Goal: Task Accomplishment & Management: Complete application form

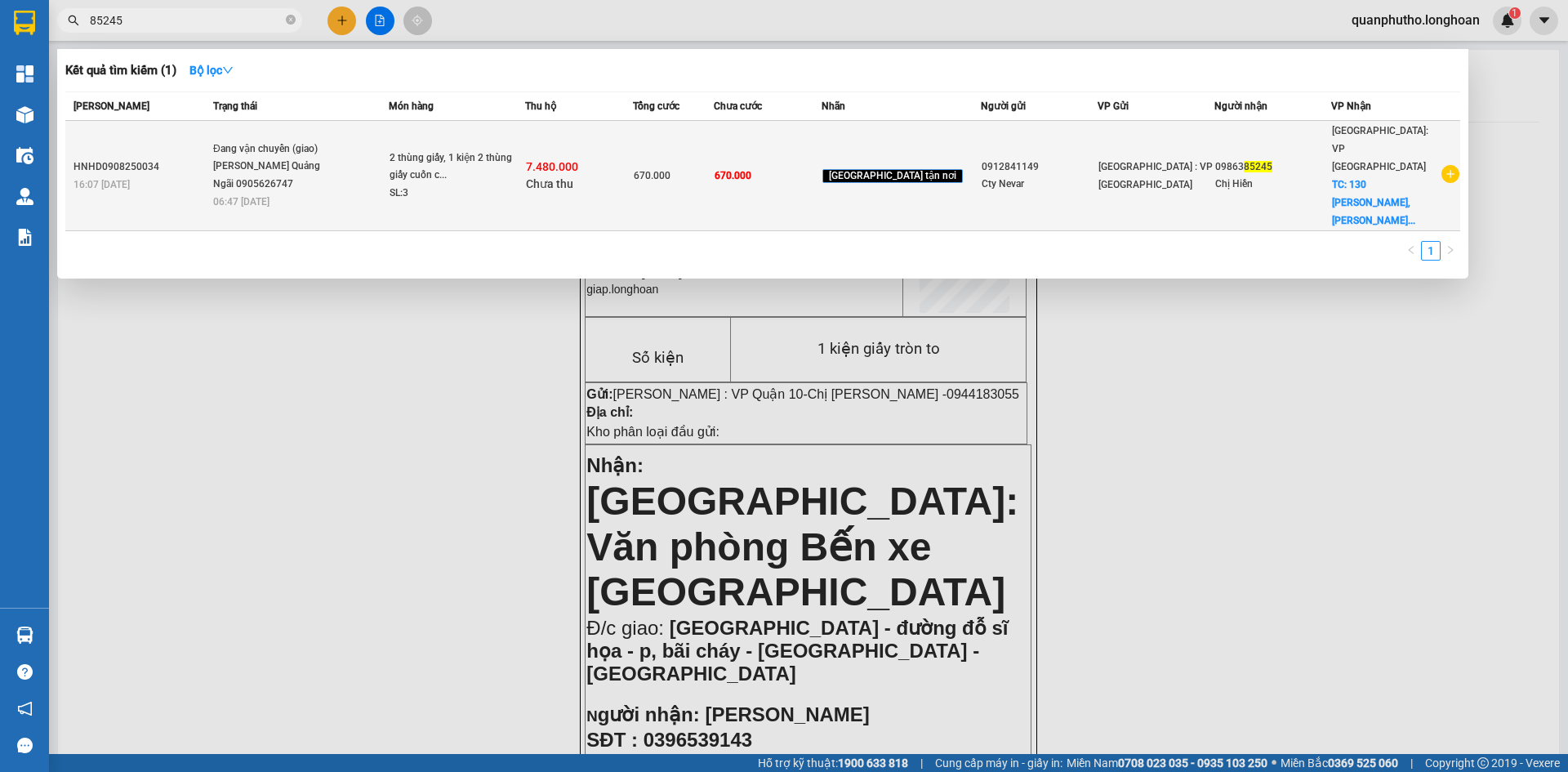
type input "85245"
click at [362, 158] on span "Đang vận chuyển (giao) [PERSON_NAME] Quảng Ngãi 0905626747 06:47 [DATE]" at bounding box center [300, 174] width 175 height 68
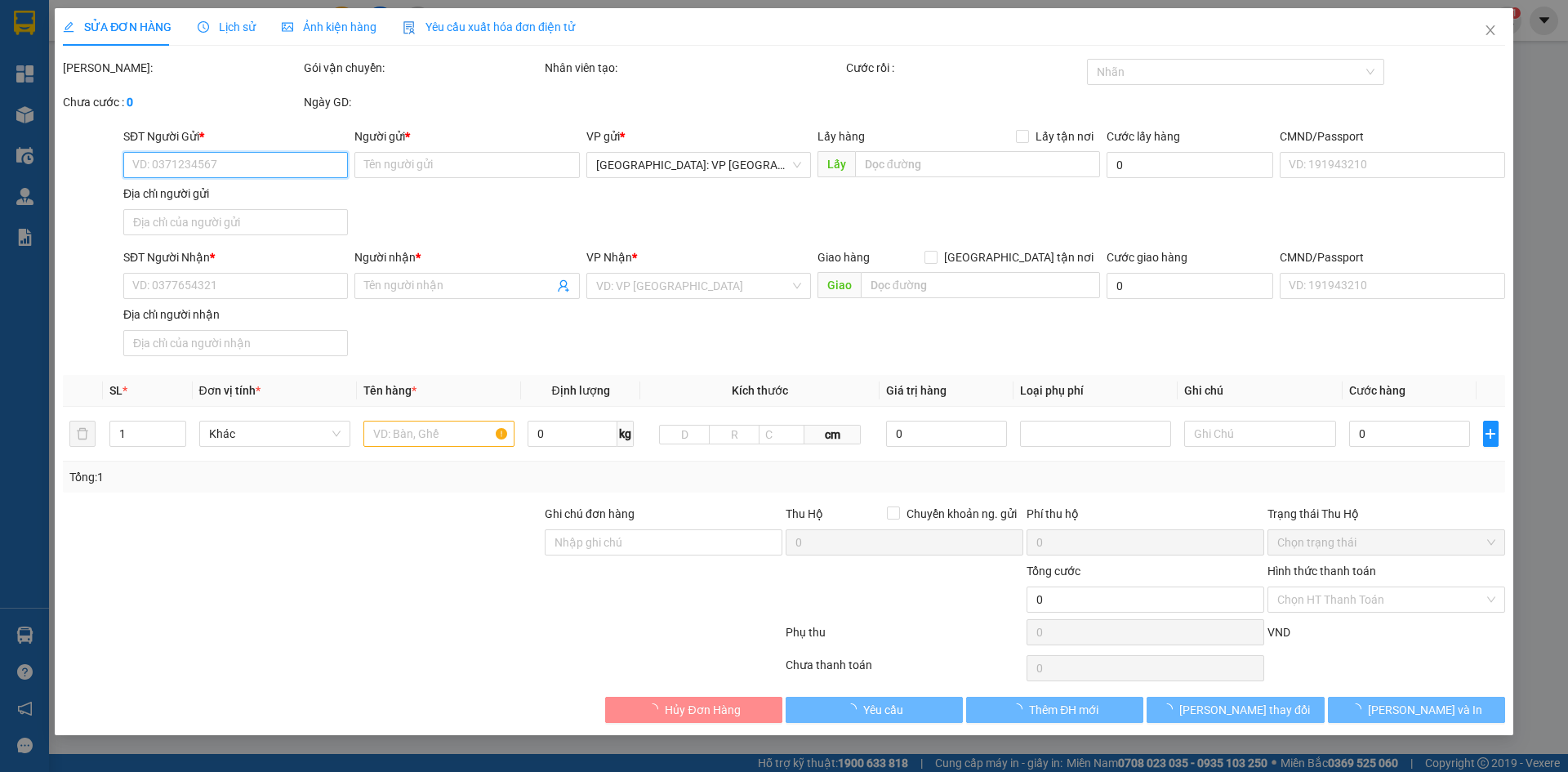
type input "0912841149"
type input "Cty Nevar"
type input "0986385245"
type input "Chị Hiền"
checkbox input "true"
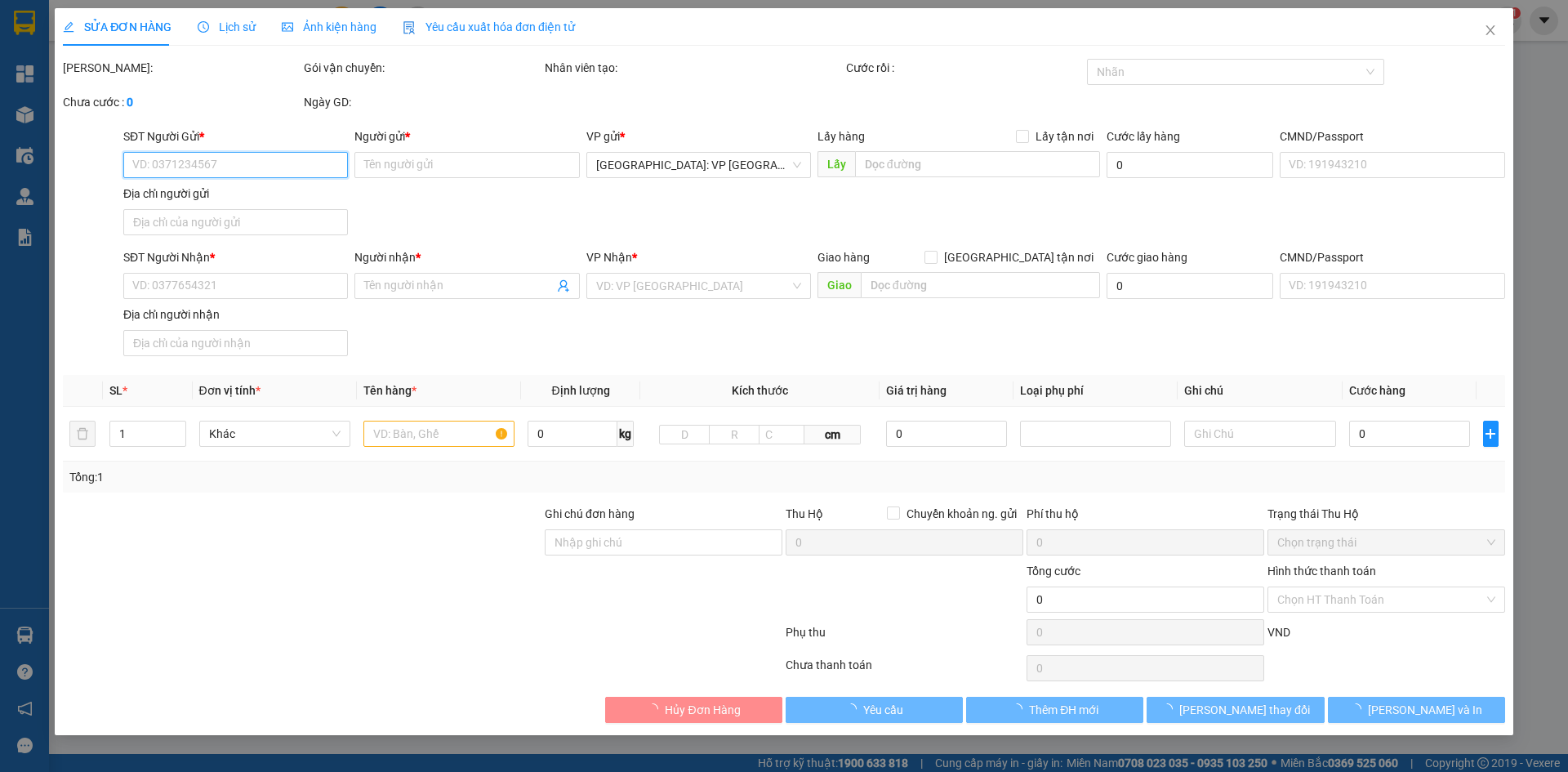
type input "130 [PERSON_NAME], [GEOGRAPHIC_DATA], [GEOGRAPHIC_DATA]"
type input "Giao nguyên kiện"
type input "670.000"
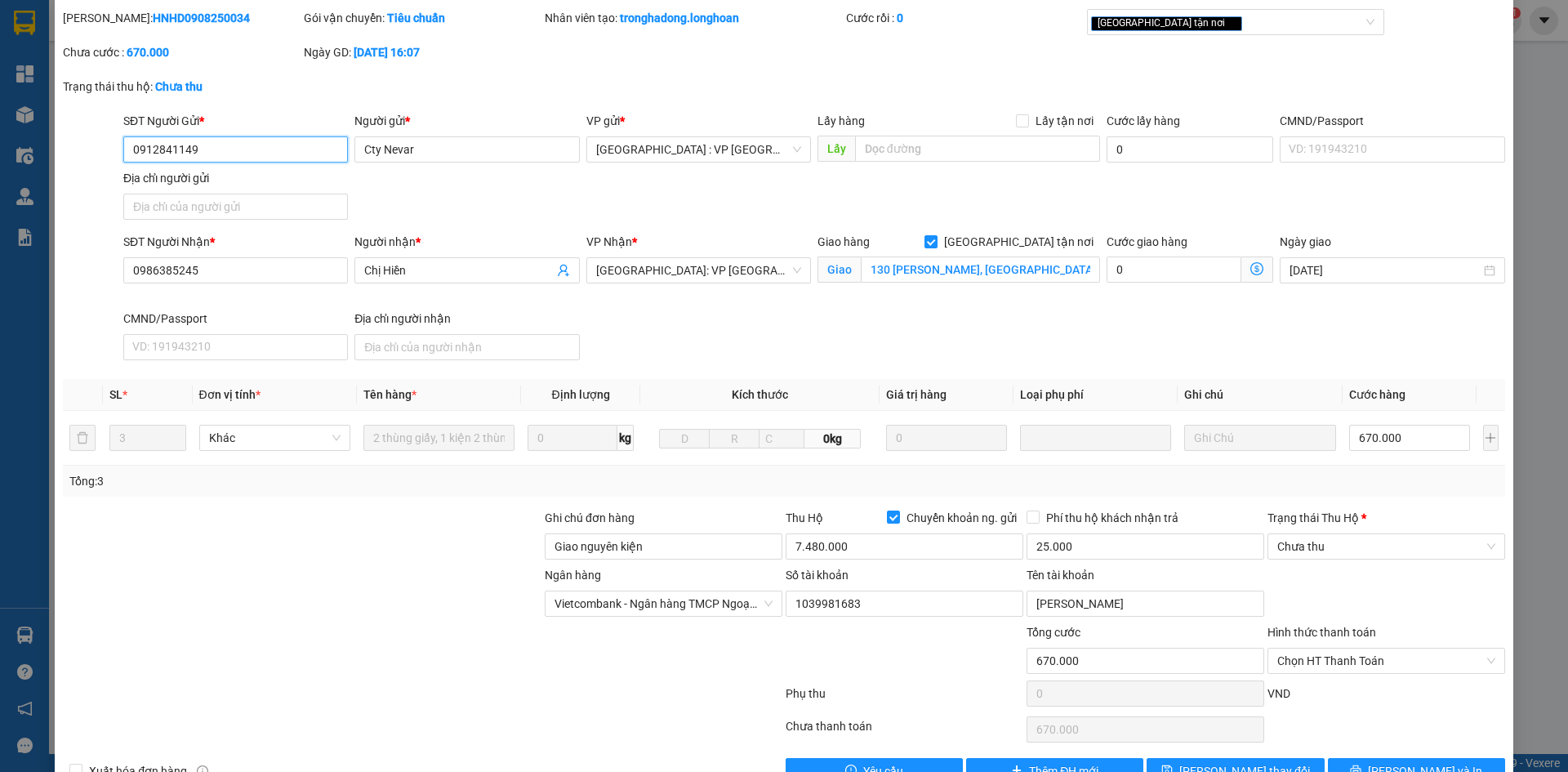
scroll to position [94, 0]
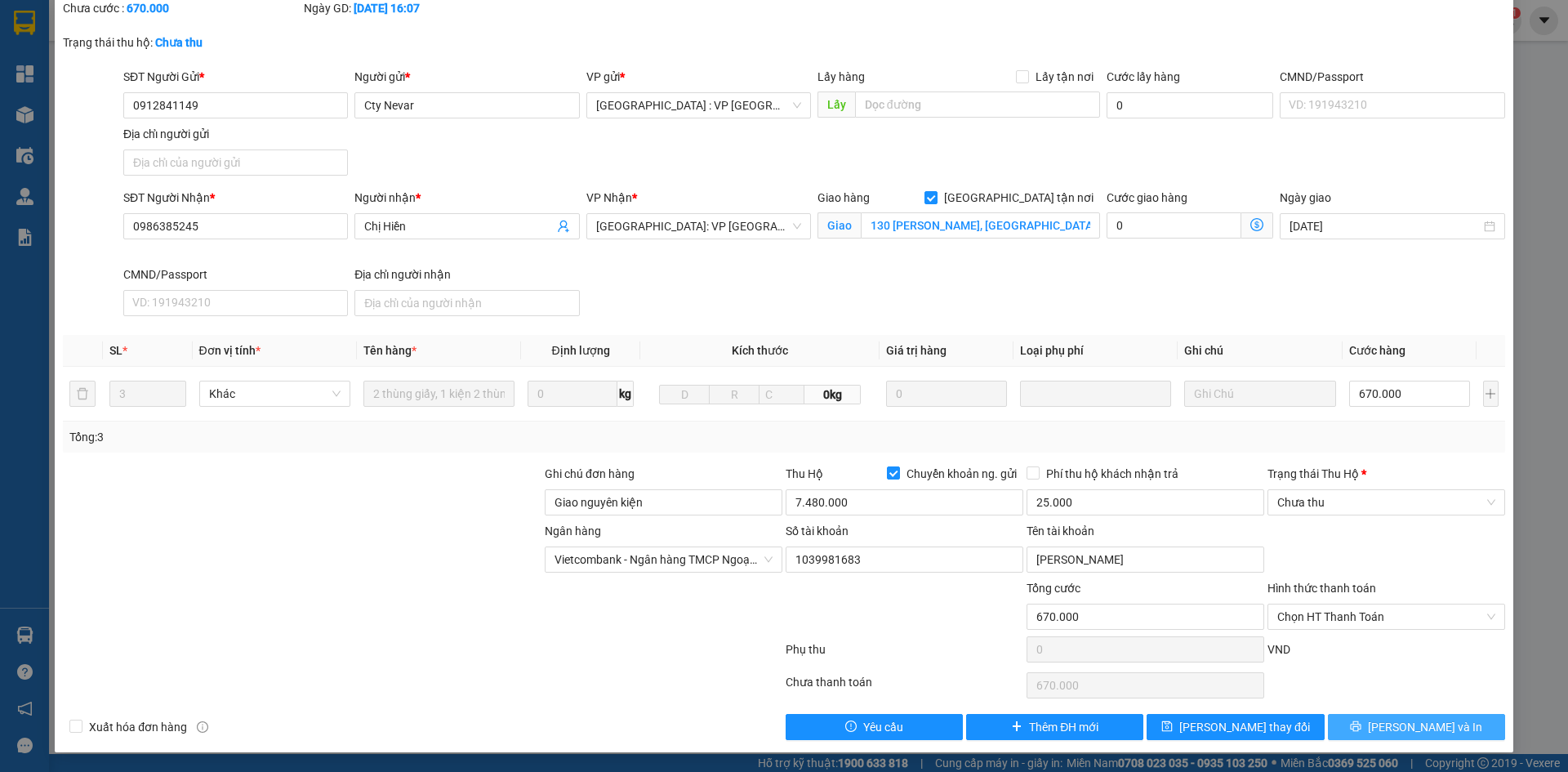
click at [1397, 715] on button "[PERSON_NAME] và In" at bounding box center [1416, 726] width 177 height 26
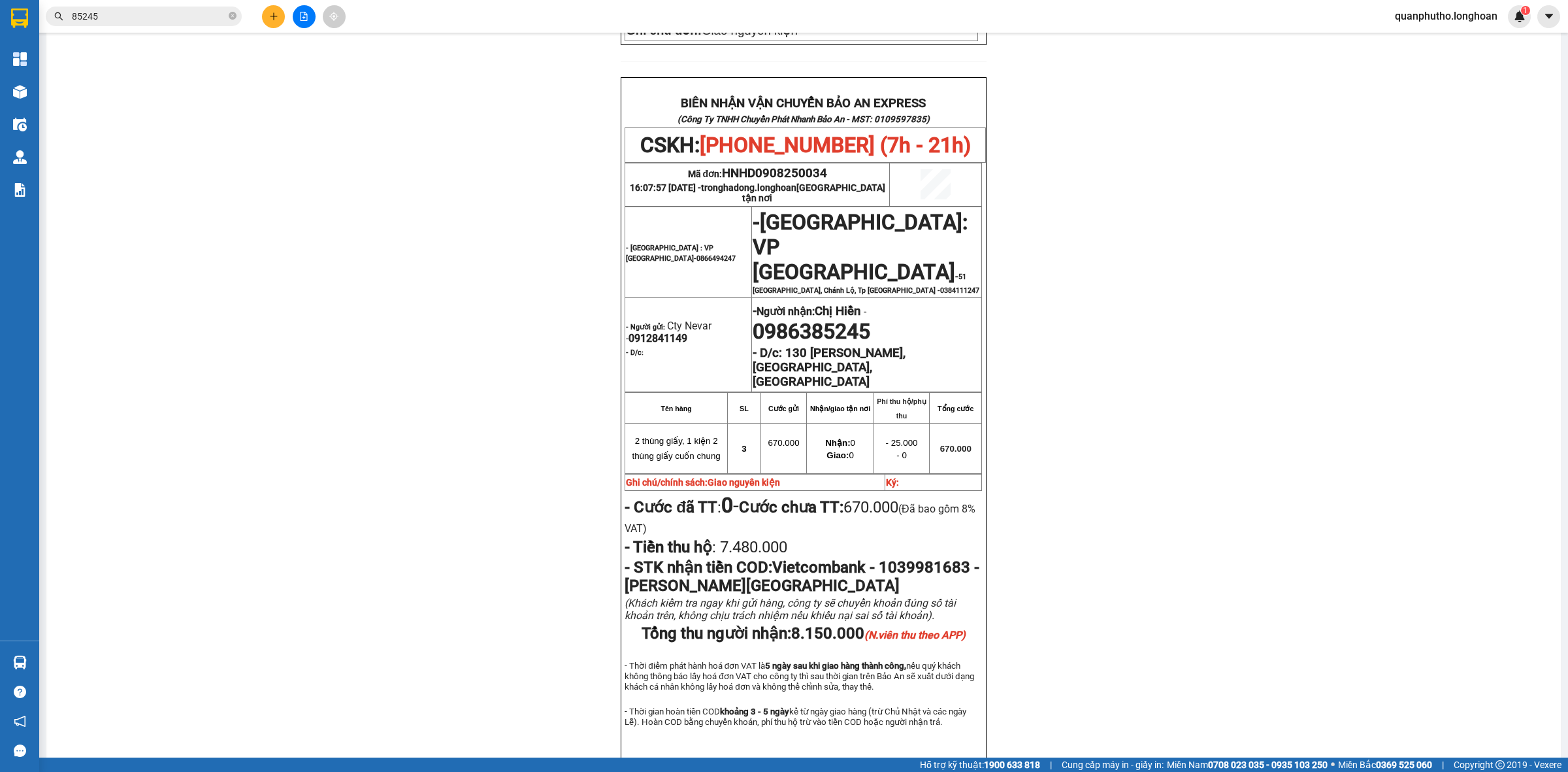
scroll to position [533, 0]
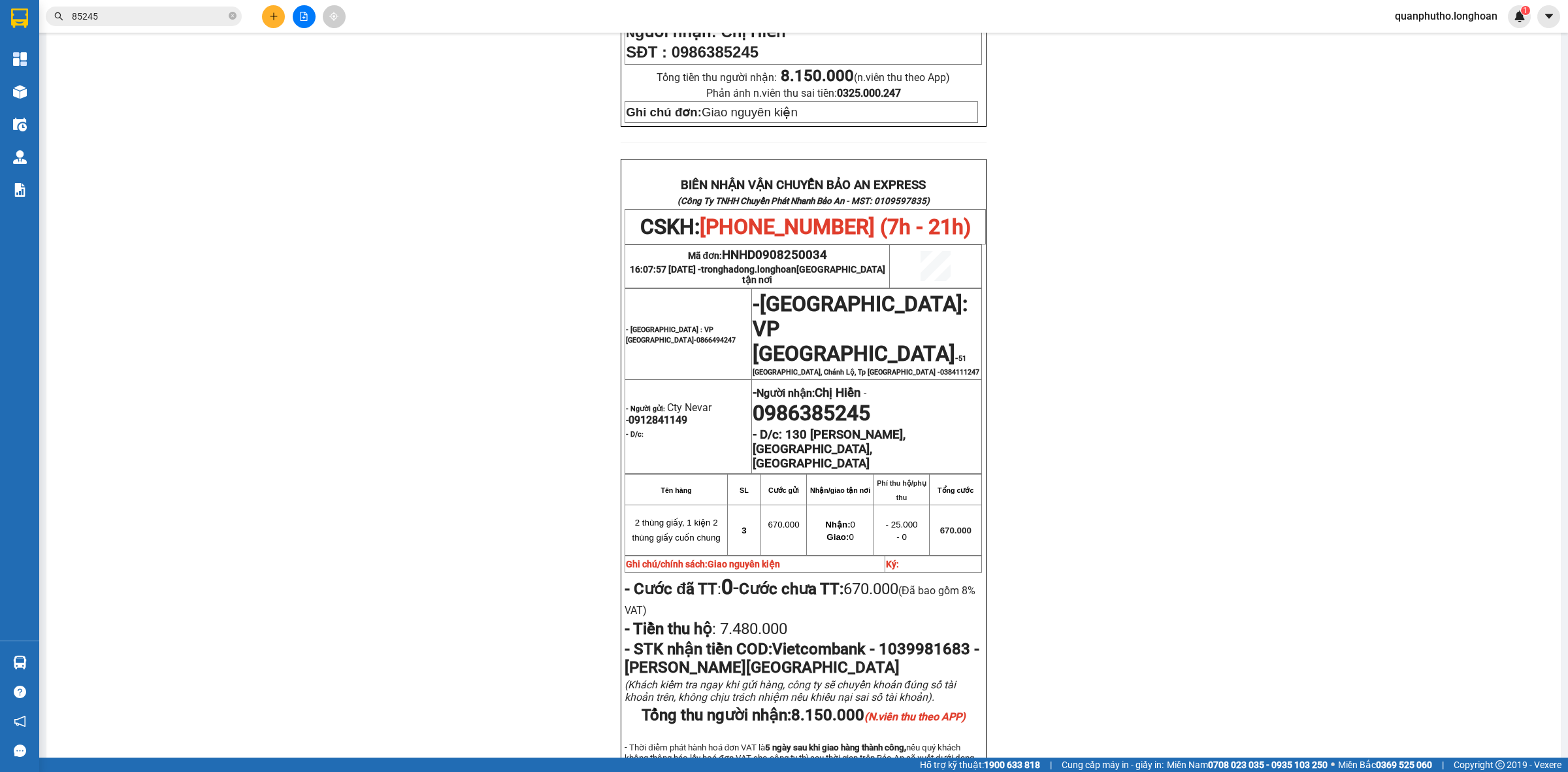
click at [184, 17] on input "85245" at bounding box center [149, 17] width 154 height 14
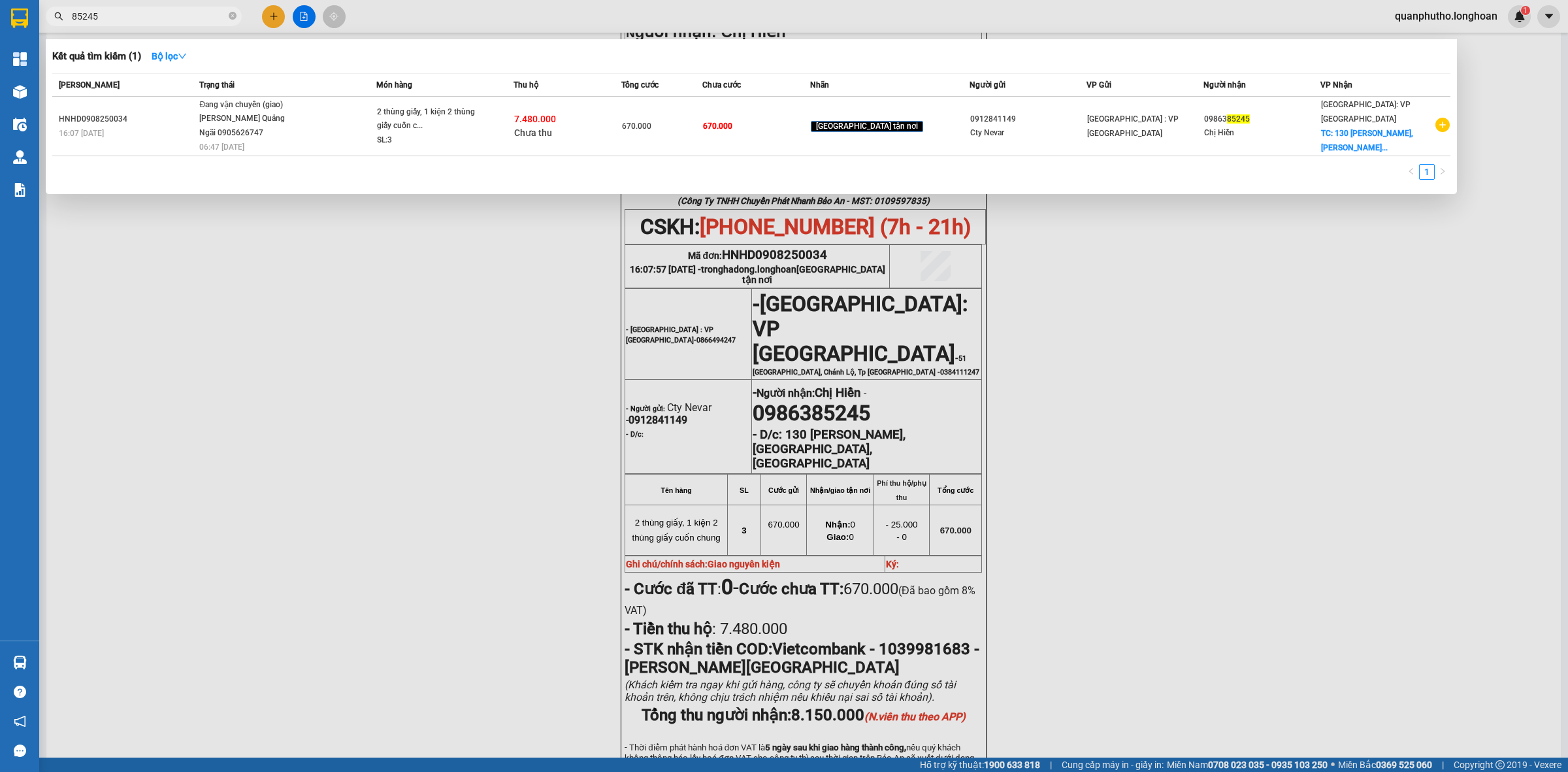
click at [233, 86] on span "Trạng thái" at bounding box center [217, 86] width 36 height 10
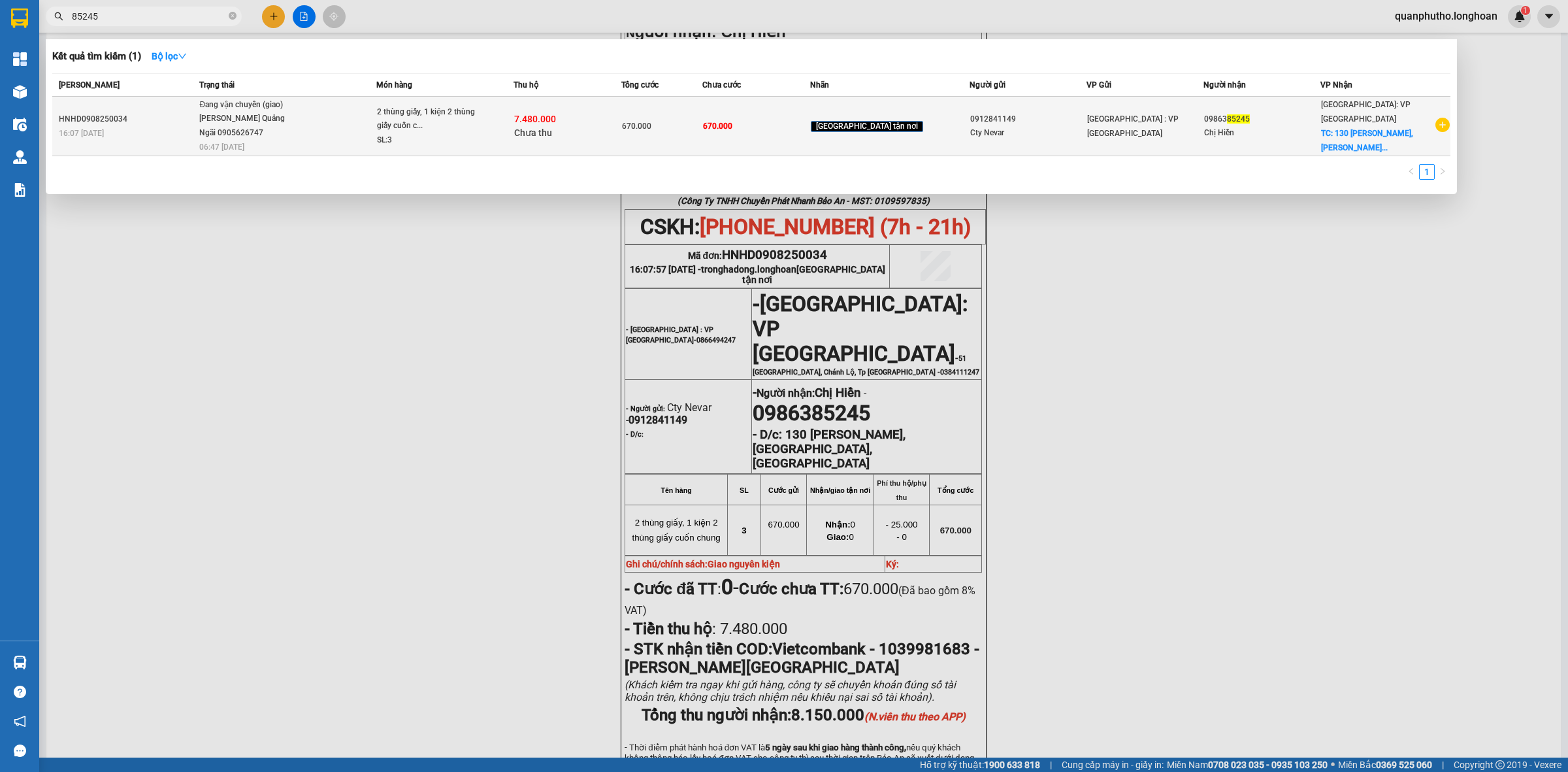
click at [244, 110] on div "Đang vận chuyển (giao)" at bounding box center [249, 105] width 98 height 14
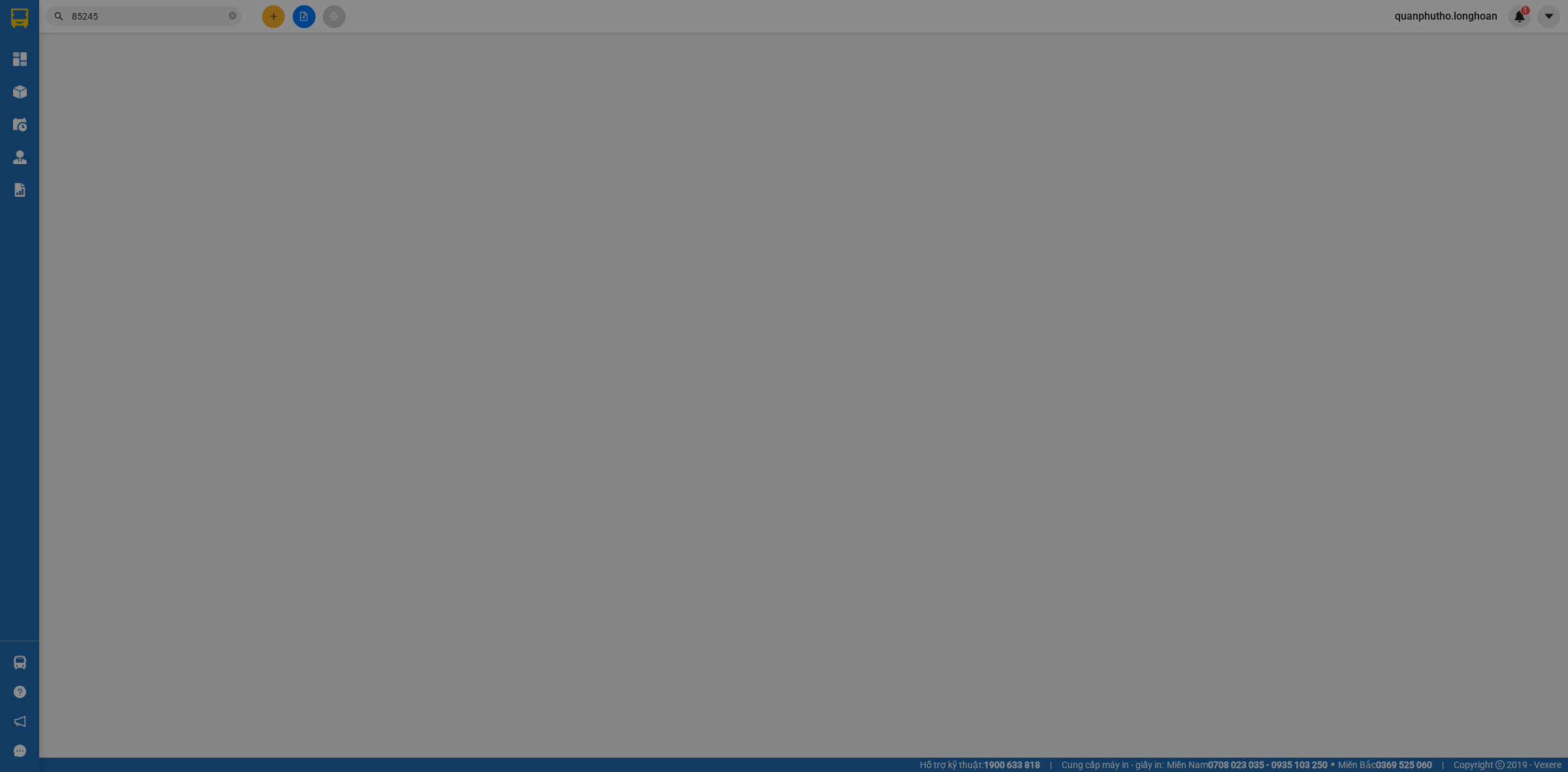
type input "0912841149"
type input "Cty Nevar"
type input "0986385245"
type input "Chị Hiền"
checkbox input "true"
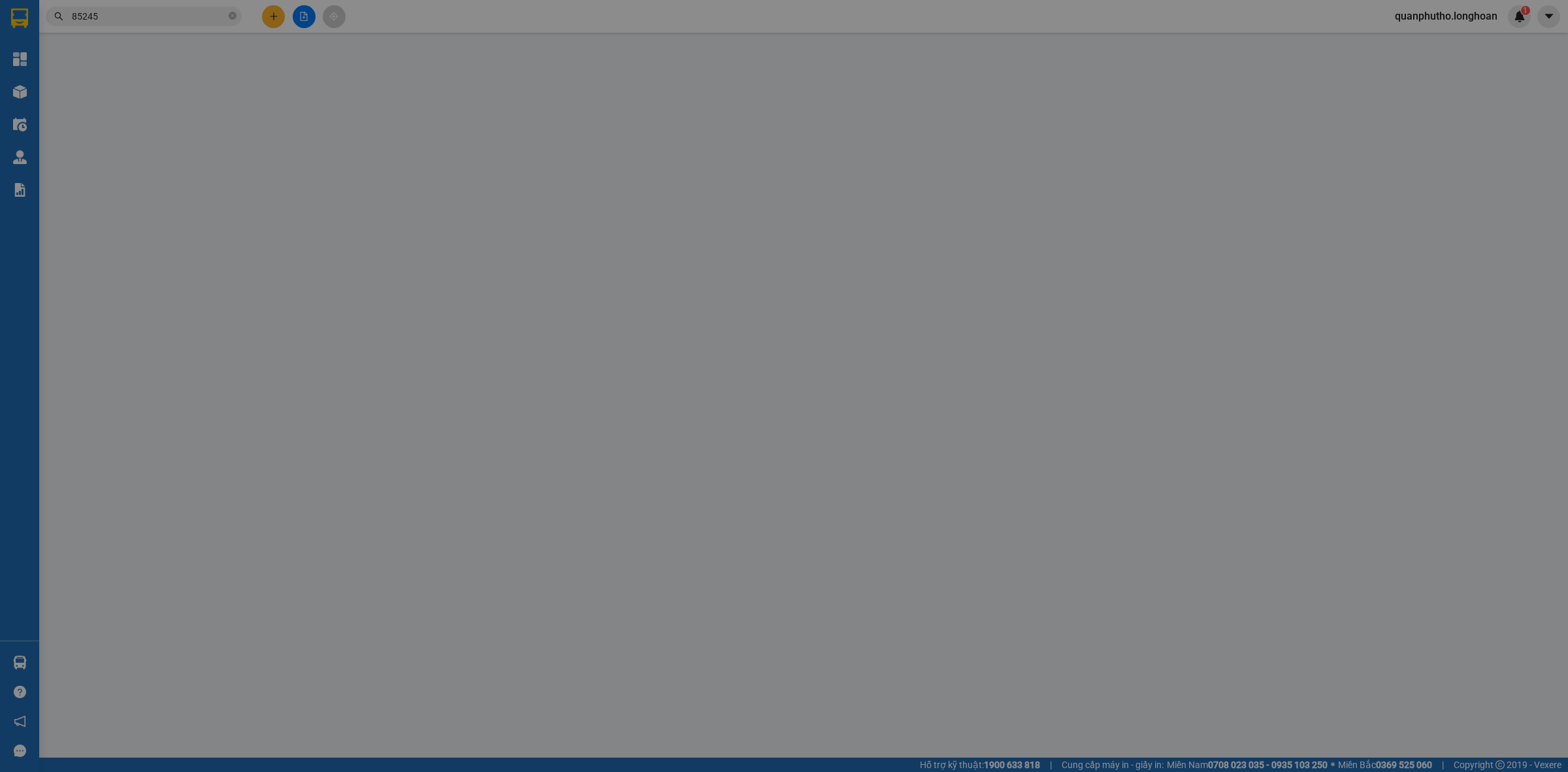
type input "130 [PERSON_NAME], [GEOGRAPHIC_DATA], [GEOGRAPHIC_DATA]"
type input "Giao nguyên kiện"
type input "670.000"
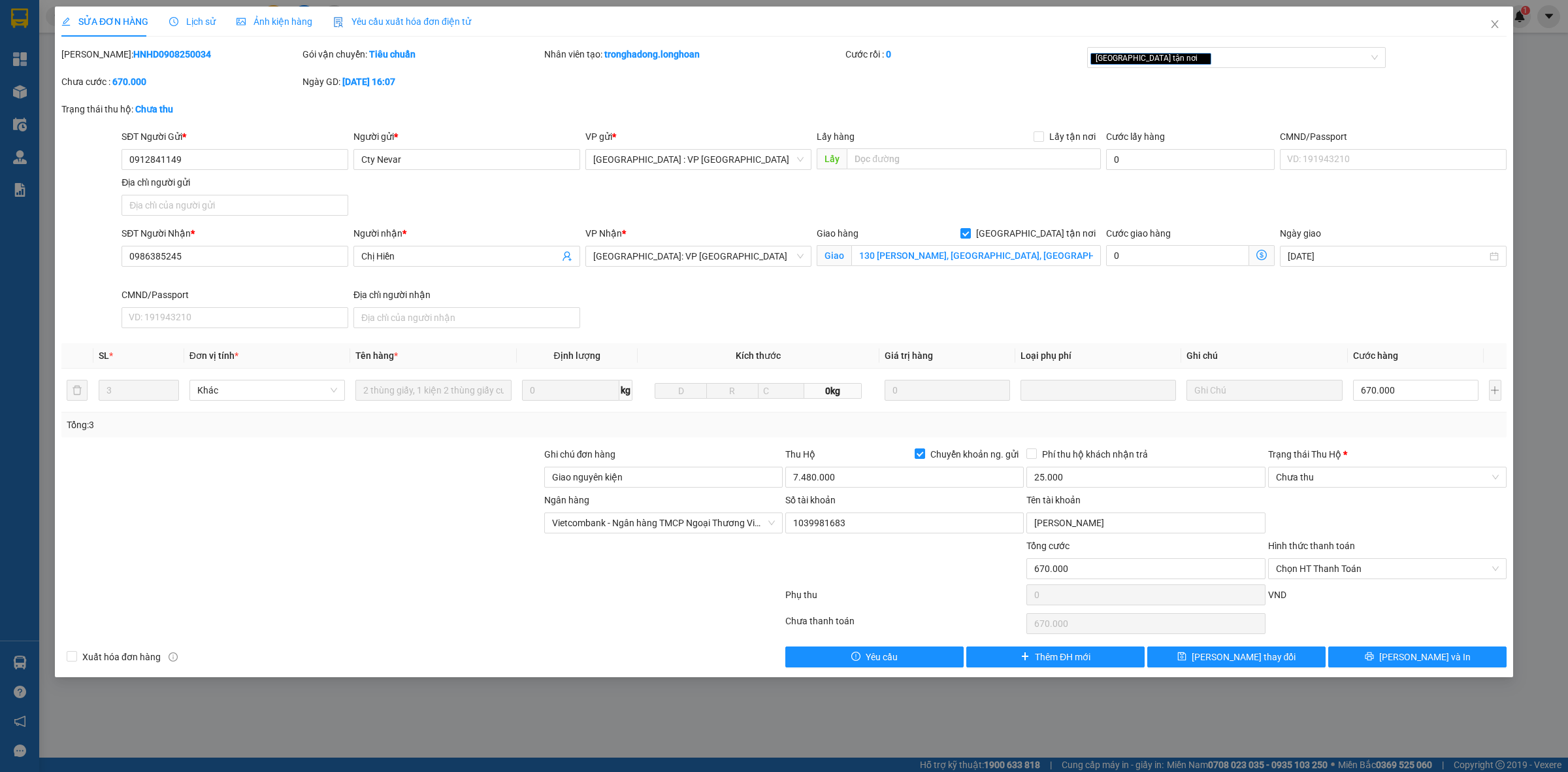
click at [207, 21] on span "Lịch sử" at bounding box center [192, 21] width 47 height 10
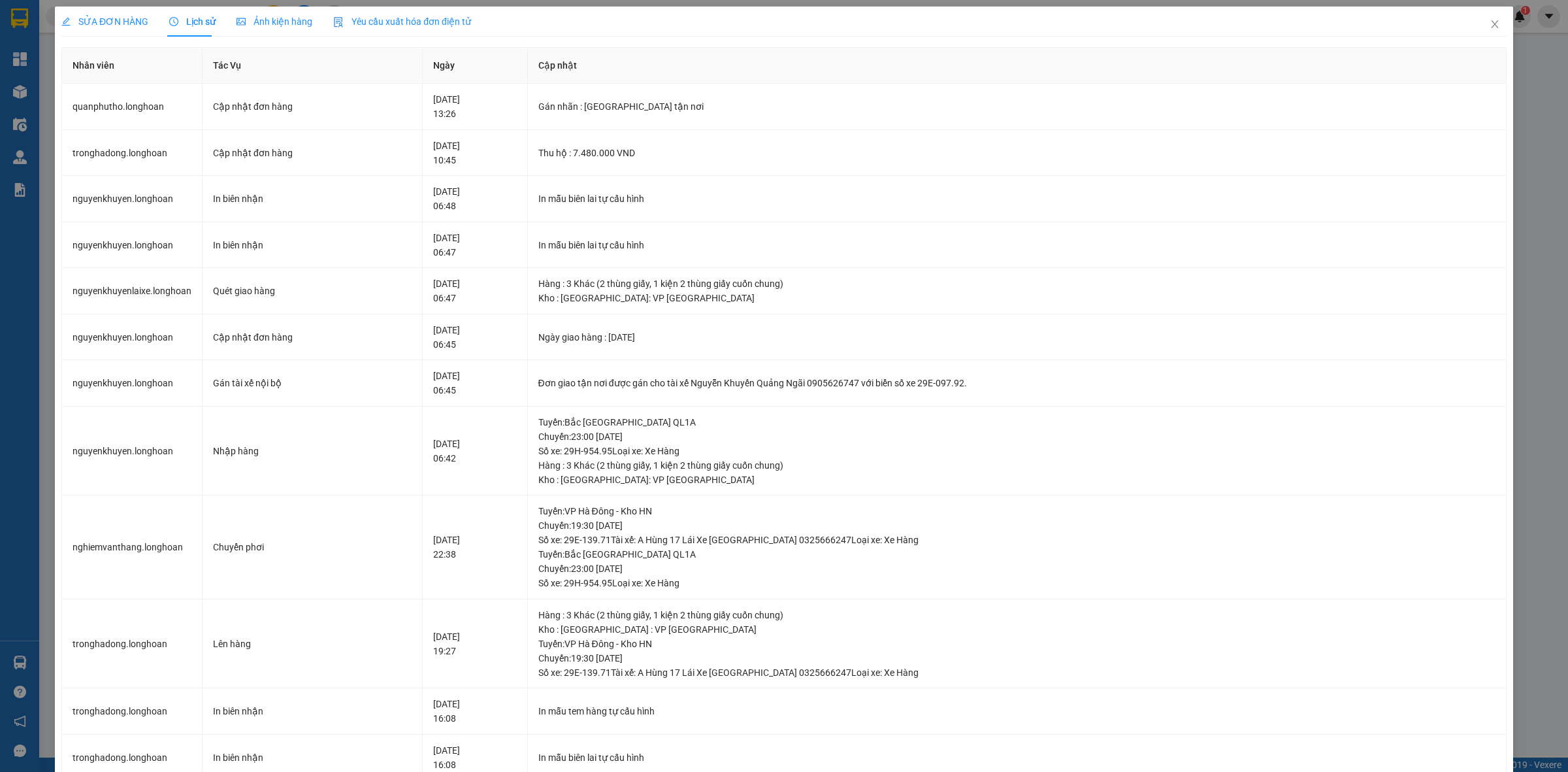
click at [107, 21] on span "SỬA ĐƠN HÀNG" at bounding box center [105, 21] width 87 height 10
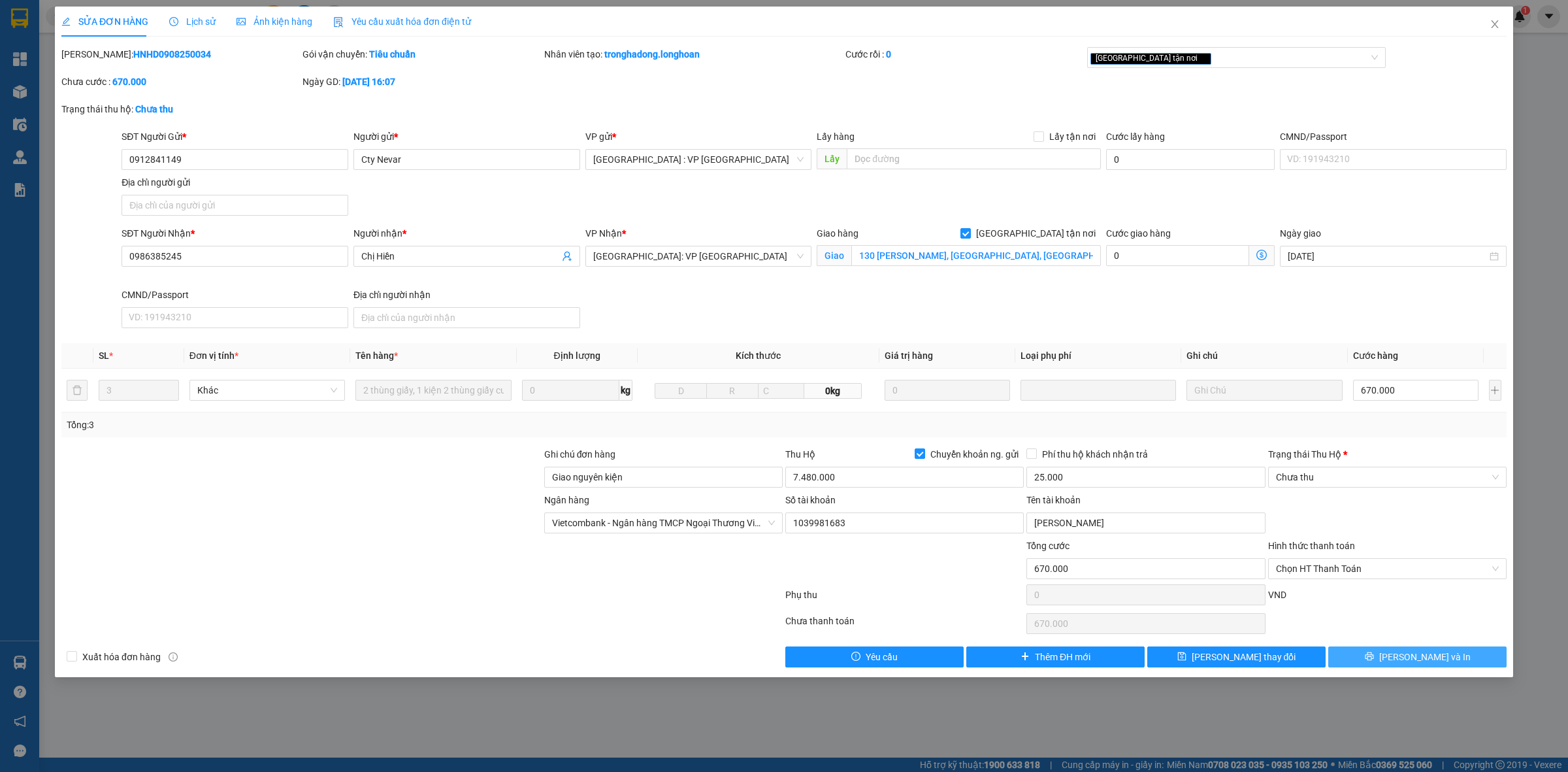
click at [1254, 617] on icon "printer" at bounding box center [1369, 656] width 9 height 10
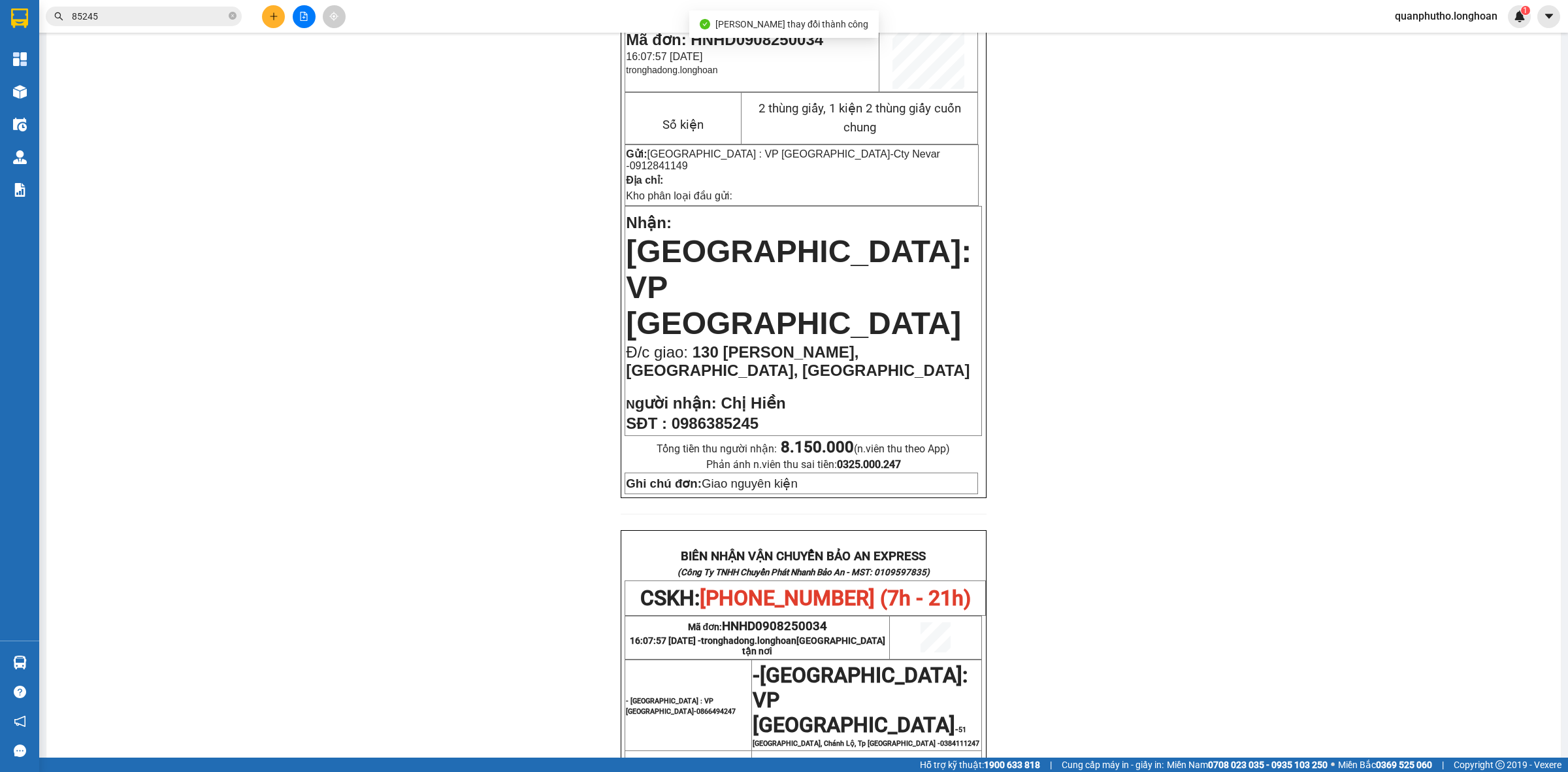
scroll to position [163, 0]
